Goal: Information Seeking & Learning: Learn about a topic

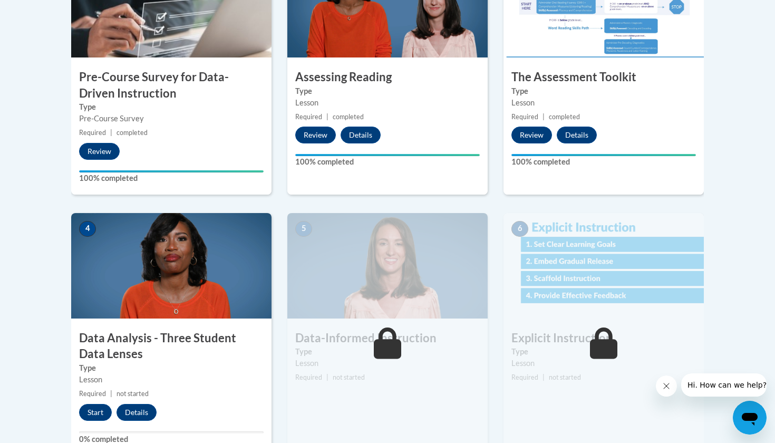
scroll to position [420, 0]
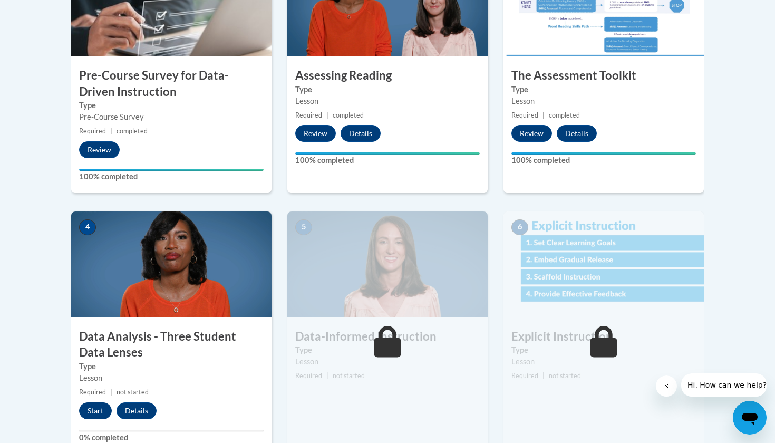
click at [102, 405] on button "Start" at bounding box center [95, 410] width 33 height 17
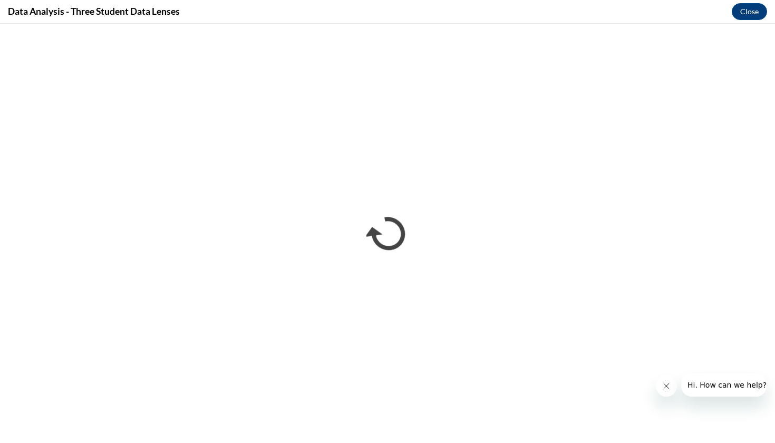
scroll to position [0, 0]
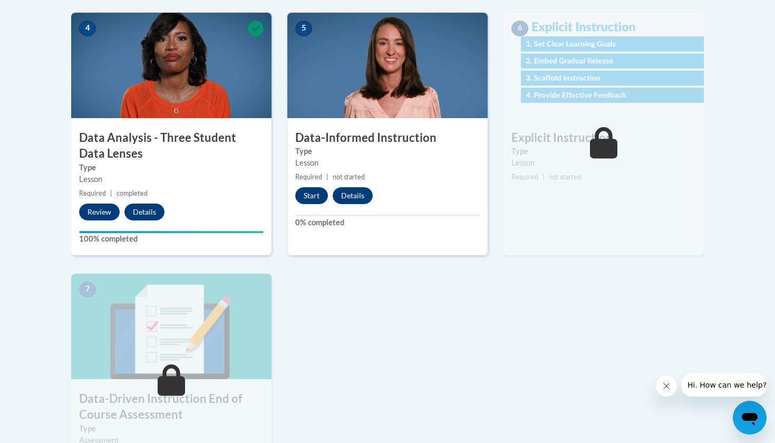
scroll to position [629, 0]
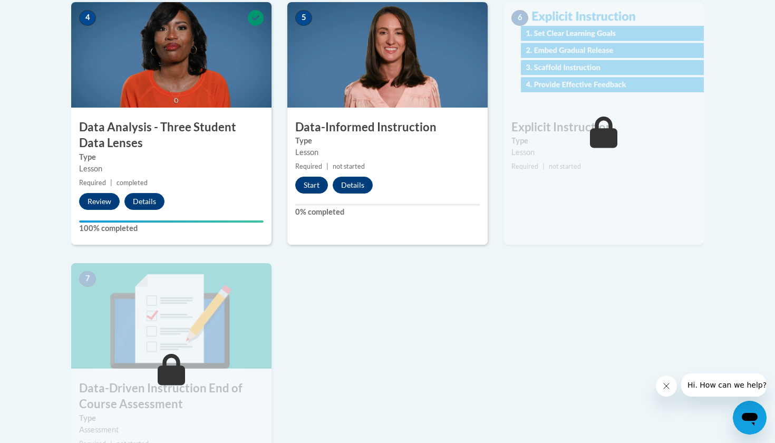
click at [313, 187] on button "Start" at bounding box center [311, 185] width 33 height 17
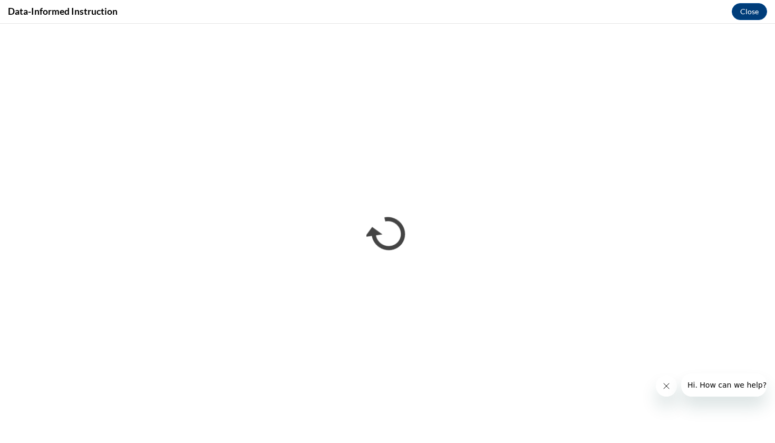
scroll to position [0, 0]
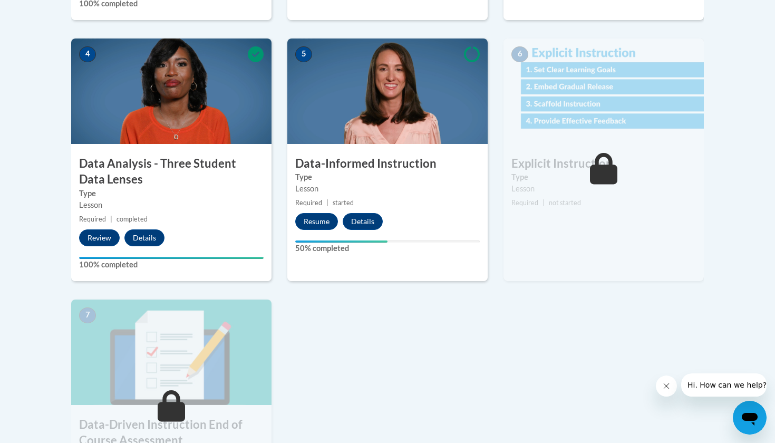
scroll to position [593, 0]
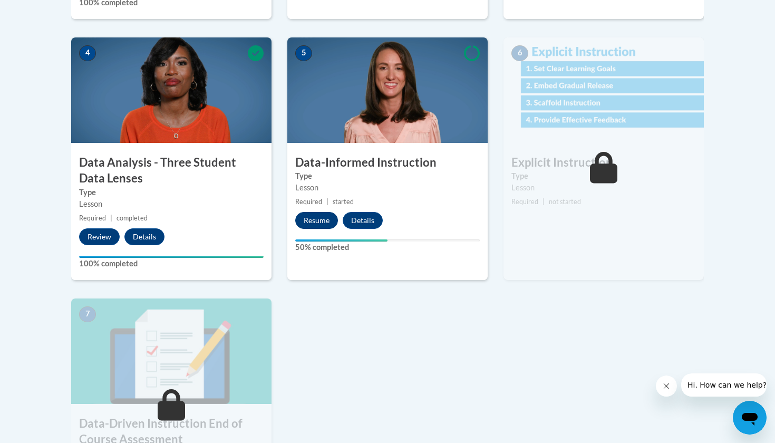
click at [326, 222] on button "Resume" at bounding box center [316, 220] width 43 height 17
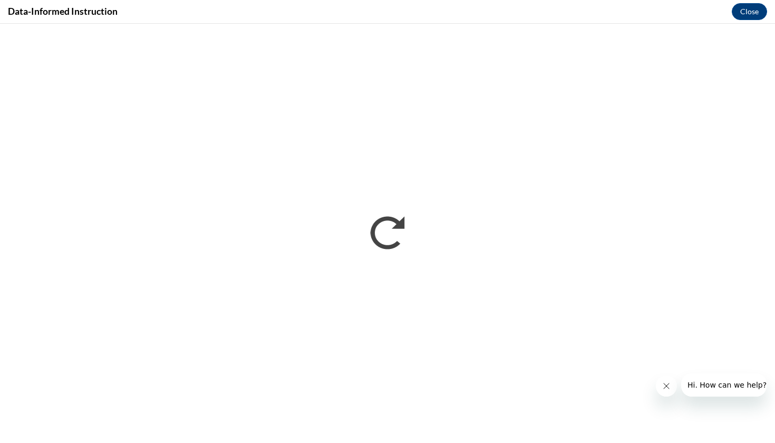
scroll to position [0, 0]
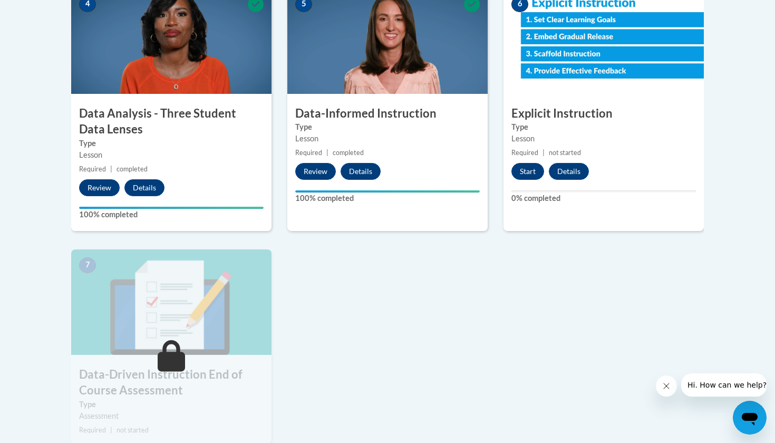
scroll to position [659, 0]
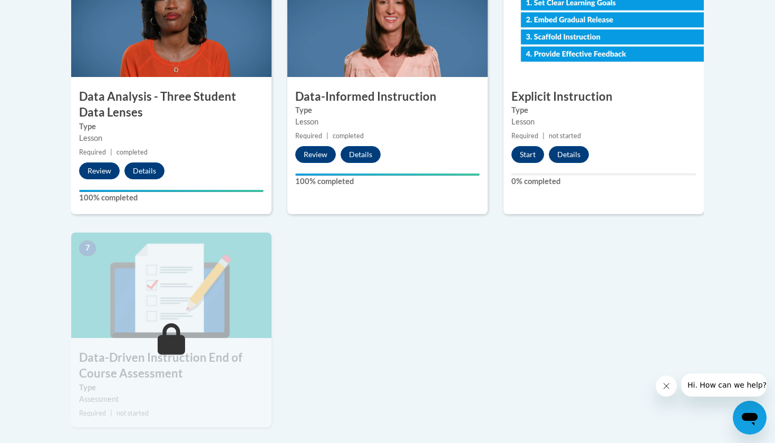
click at [540, 160] on div "Start Details Feedback" at bounding box center [552, 154] width 99 height 17
click at [539, 154] on button "Start" at bounding box center [527, 154] width 33 height 17
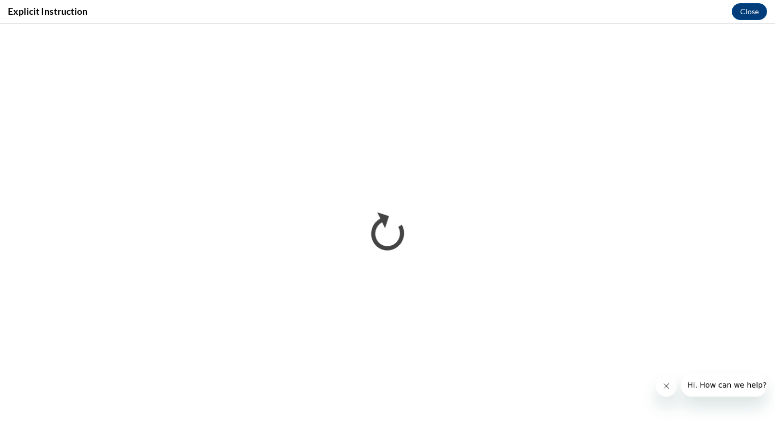
scroll to position [0, 0]
